Goal: Find specific page/section: Find specific page/section

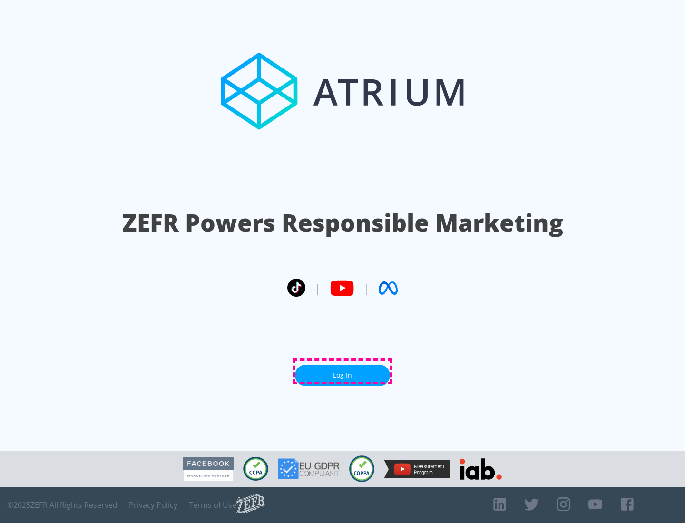
click at [342, 371] on link "Log In" at bounding box center [342, 375] width 95 height 21
